Goal: Transaction & Acquisition: Purchase product/service

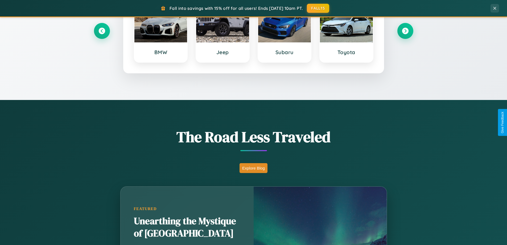
scroll to position [367, 0]
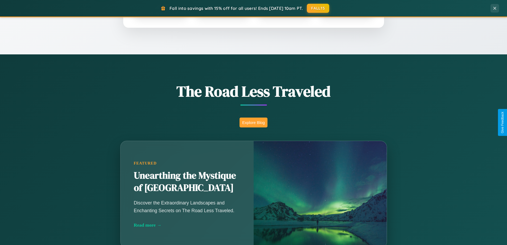
click at [254, 122] on button "Explore Blog" at bounding box center [254, 122] width 28 height 10
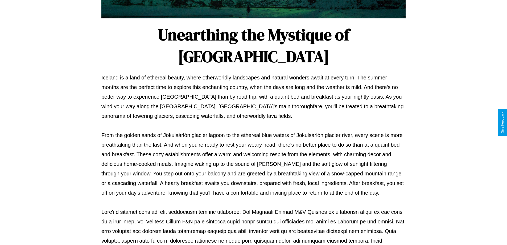
scroll to position [172, 0]
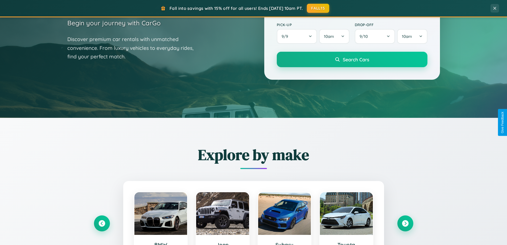
scroll to position [16, 0]
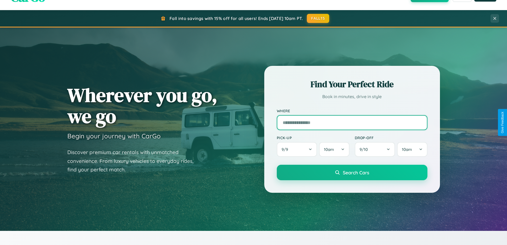
click at [352, 122] on input "text" at bounding box center [352, 122] width 151 height 15
type input "**********"
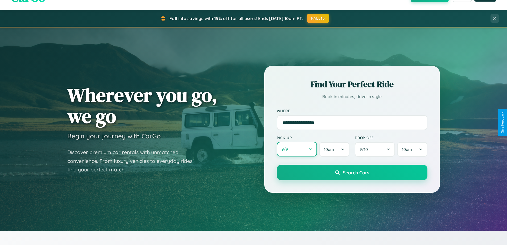
click at [297, 149] on button "9 / 9" at bounding box center [297, 149] width 40 height 15
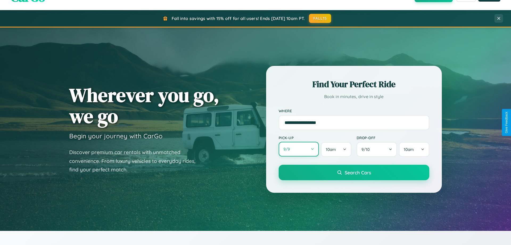
select select "*"
select select "****"
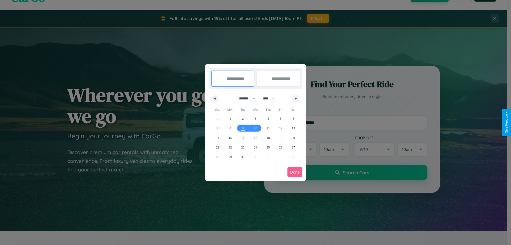
click at [245, 98] on select "******* ******** ***** ***** *** **** **** ****** ********* ******* ******** **…" at bounding box center [246, 98] width 23 height 9
select select "**"
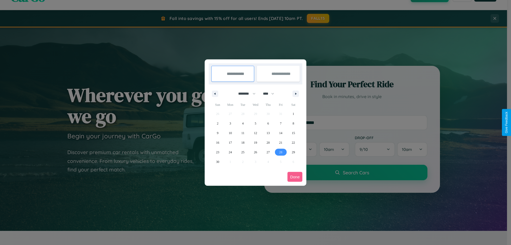
click at [281, 152] on span "28" at bounding box center [280, 152] width 3 height 10
type input "**********"
click at [296, 93] on icon "button" at bounding box center [297, 94] width 3 height 2
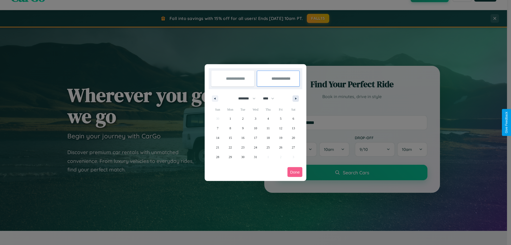
select select "**"
click at [230, 128] on span "8" at bounding box center [231, 128] width 2 height 10
type input "**********"
select select "**"
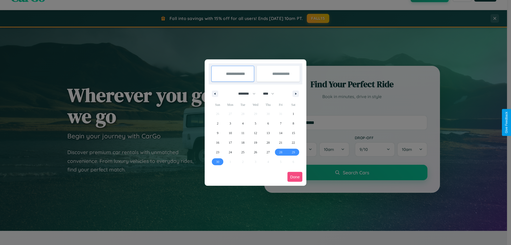
click at [295, 177] on button "Done" at bounding box center [295, 177] width 15 height 10
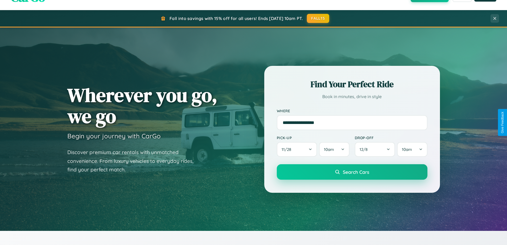
click at [352, 172] on span "Search Cars" at bounding box center [356, 172] width 26 height 6
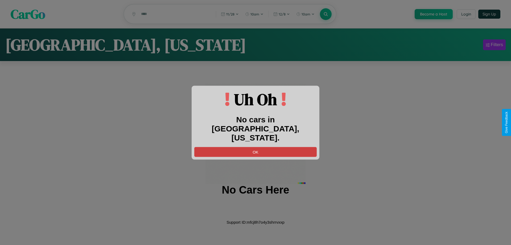
click at [256, 147] on button "OK" at bounding box center [255, 152] width 123 height 10
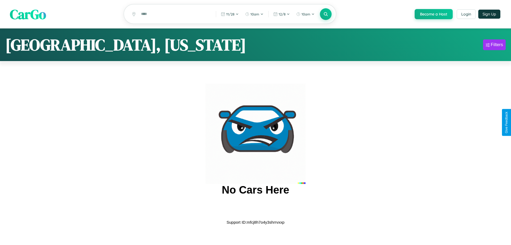
click at [28, 14] on span "CarGo" at bounding box center [28, 14] width 36 height 18
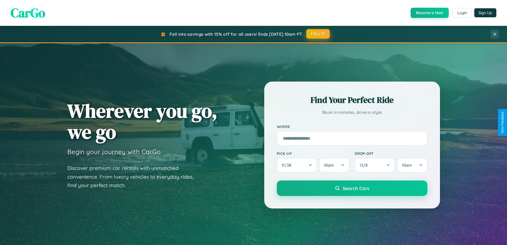
click at [319, 34] on button "FALL15" at bounding box center [318, 34] width 23 height 10
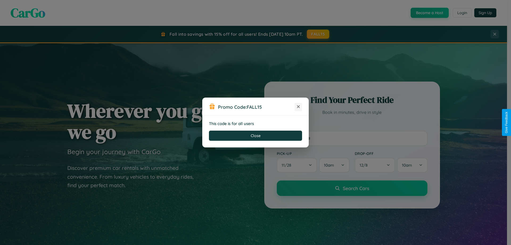
click at [299, 107] on icon at bounding box center [298, 106] width 5 height 5
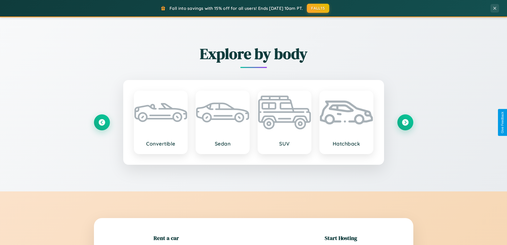
scroll to position [115, 0]
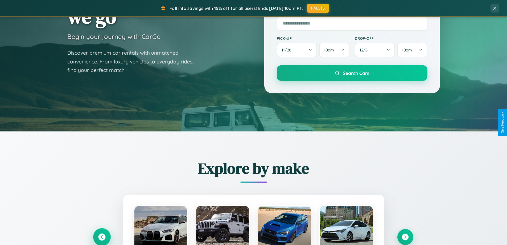
click at [102, 237] on icon at bounding box center [101, 236] width 7 height 7
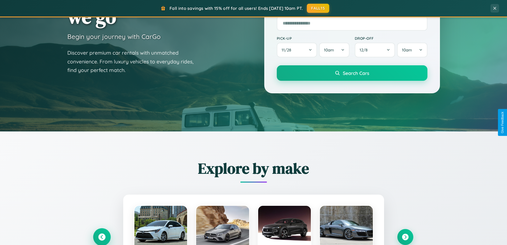
click at [102, 236] on icon at bounding box center [101, 237] width 9 height 9
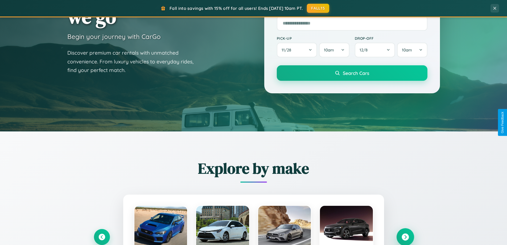
click at [405, 237] on icon at bounding box center [405, 236] width 7 height 7
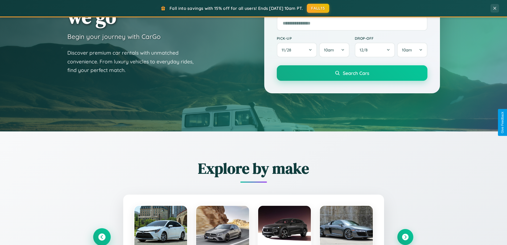
click at [102, 237] on icon at bounding box center [101, 236] width 7 height 7
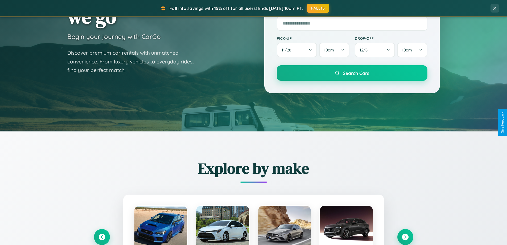
scroll to position [533, 0]
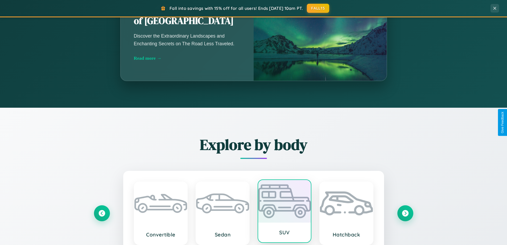
click at [284, 213] on div at bounding box center [284, 201] width 53 height 43
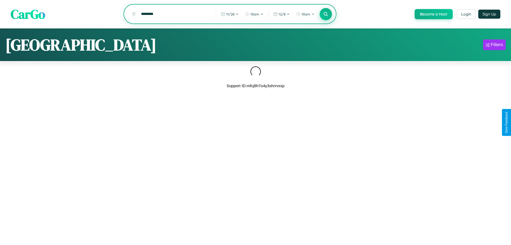
click at [325, 14] on icon at bounding box center [325, 13] width 5 height 5
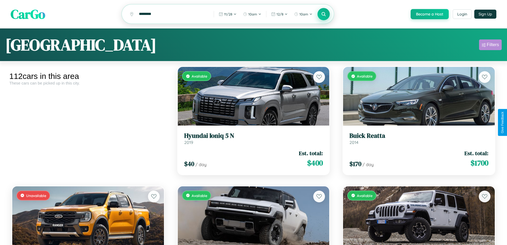
click at [491, 46] on div "Filters" at bounding box center [493, 44] width 12 height 5
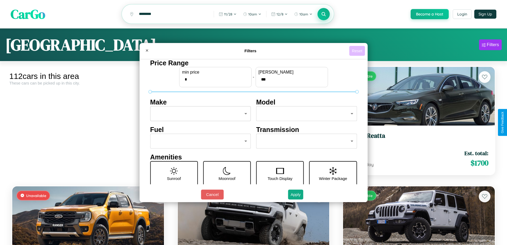
click at [358, 51] on button "Reset" at bounding box center [357, 51] width 16 height 10
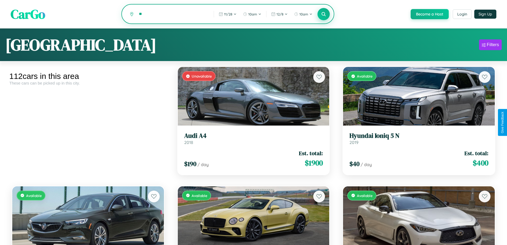
type input "*"
type input "******"
click at [324, 14] on icon at bounding box center [323, 13] width 5 height 5
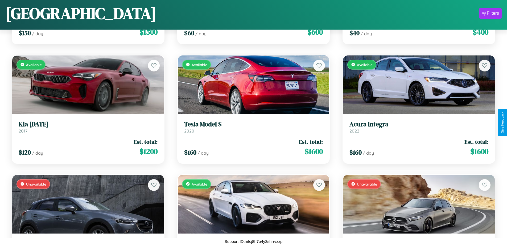
scroll to position [1407, 0]
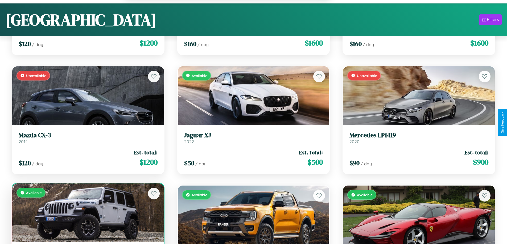
click at [87, 215] on div "Available" at bounding box center [88, 212] width 152 height 59
click at [87, 213] on div "Available" at bounding box center [88, 212] width 152 height 59
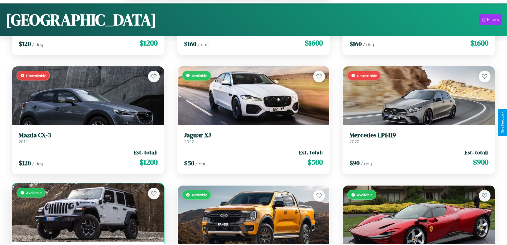
click at [87, 213] on div "Available" at bounding box center [88, 212] width 152 height 59
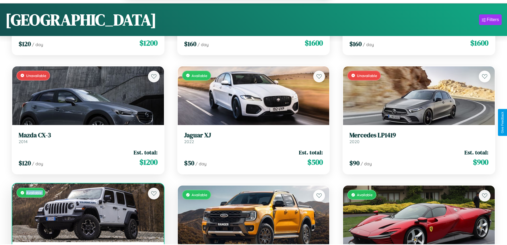
click at [87, 213] on div "Available" at bounding box center [88, 212] width 152 height 59
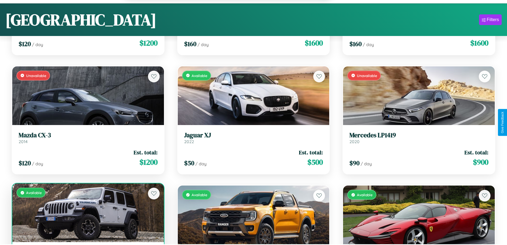
click at [87, 213] on div "Available" at bounding box center [88, 212] width 152 height 59
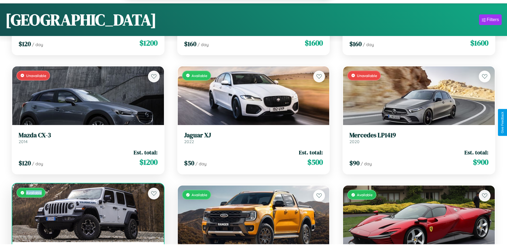
click at [87, 213] on div "Available" at bounding box center [88, 212] width 152 height 59
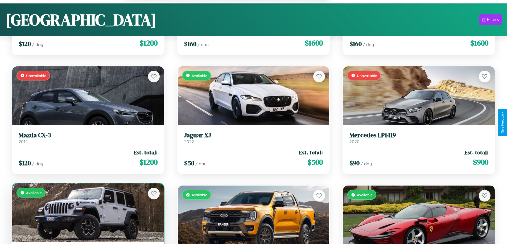
scroll to position [1424, 0]
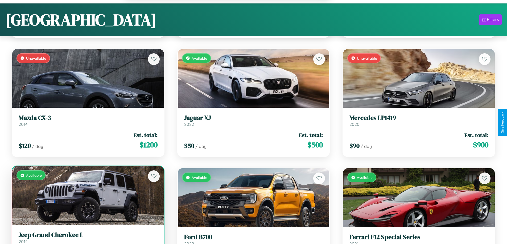
click at [87, 238] on h3 "Jeep Grand Cherokee L" at bounding box center [88, 235] width 139 height 8
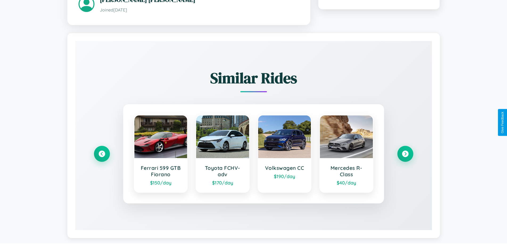
scroll to position [316, 0]
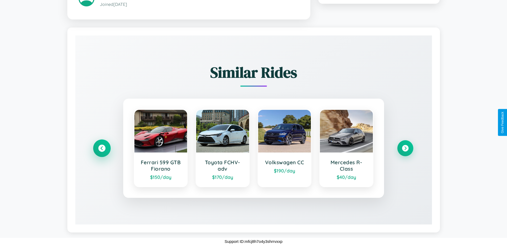
click at [102, 148] on icon at bounding box center [101, 148] width 7 height 7
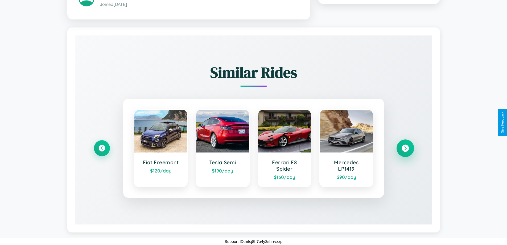
click at [405, 148] on icon at bounding box center [405, 148] width 7 height 7
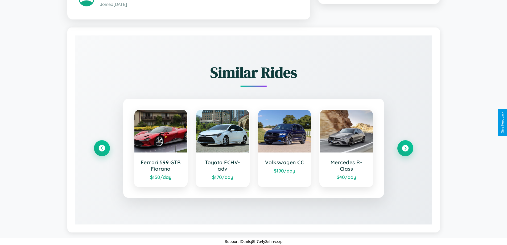
scroll to position [142, 0]
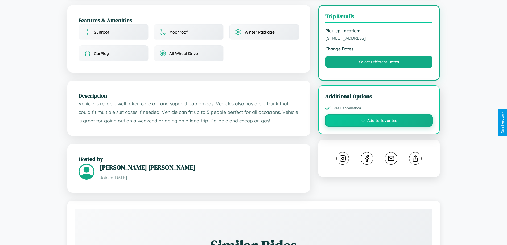
click at [379, 122] on button "Add to favorites" at bounding box center [379, 120] width 108 height 12
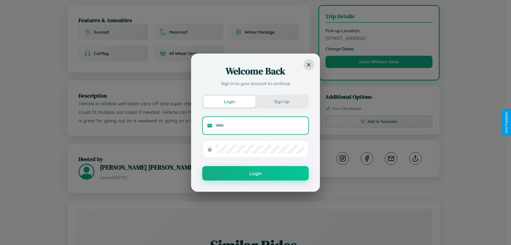
click at [260, 125] on input "text" at bounding box center [260, 125] width 88 height 9
type input "**********"
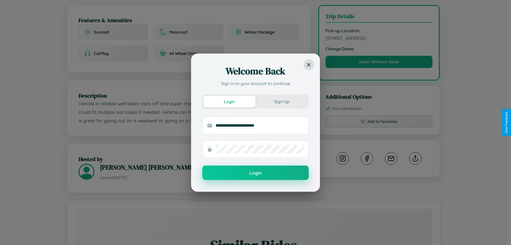
click at [256, 173] on button "Login" at bounding box center [255, 172] width 107 height 14
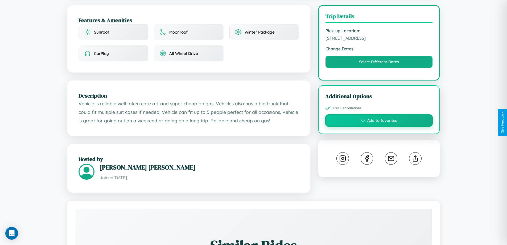
click at [379, 121] on button "Add to favorites" at bounding box center [379, 120] width 108 height 12
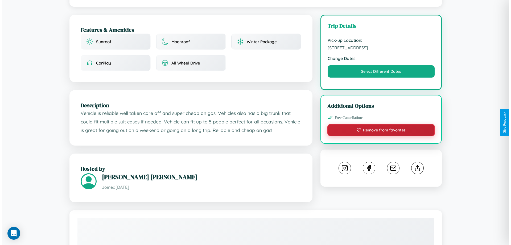
scroll to position [0, 0]
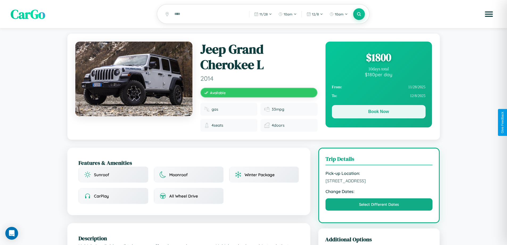
click at [379, 113] on button "Book Now" at bounding box center [379, 111] width 94 height 13
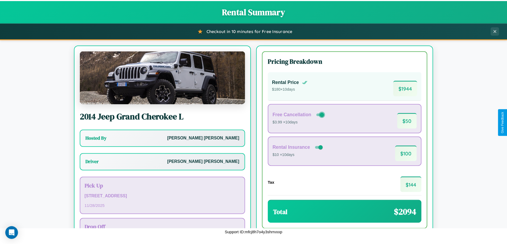
scroll to position [38, 0]
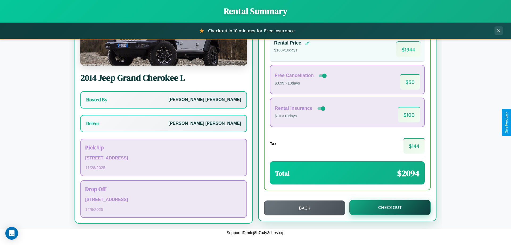
click at [387, 207] on button "Checkout" at bounding box center [390, 207] width 81 height 15
